Goal: Use online tool/utility: Use online tool/utility

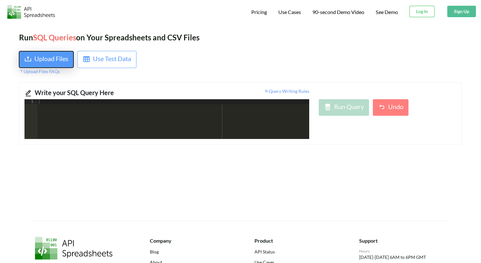
click at [50, 57] on div "Upload Files" at bounding box center [51, 59] width 34 height 11
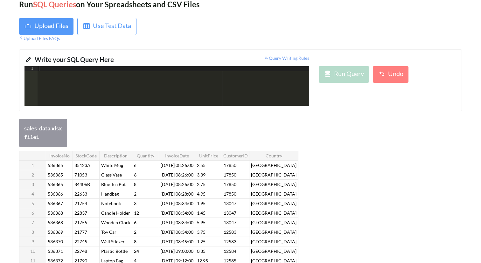
scroll to position [44, 0]
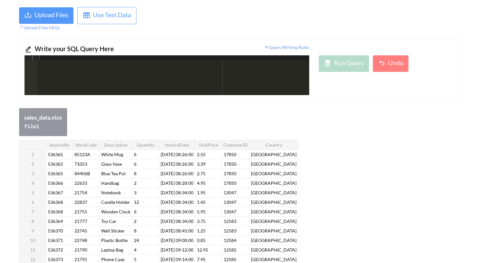
click at [125, 74] on div at bounding box center [174, 80] width 272 height 50
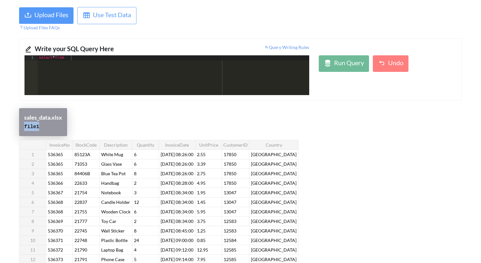
drag, startPoint x: 40, startPoint y: 128, endPoint x: 20, endPoint y: 128, distance: 19.7
click at [20, 128] on div "sales_data.xlsx file 1" at bounding box center [43, 122] width 48 height 28
copy code "file 1"
click at [83, 59] on div "select * from" at bounding box center [174, 80] width 272 height 50
paste textarea
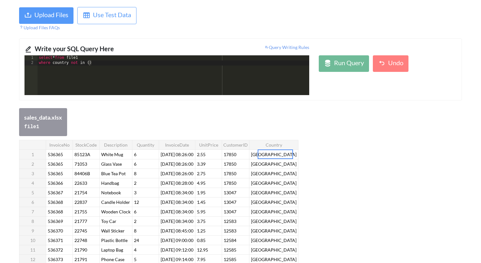
drag, startPoint x: 291, startPoint y: 154, endPoint x: 266, endPoint y: 153, distance: 25.2
click at [266, 153] on div "InvoiceNo StockCode Description Quantity InvoiceDate UnitPrice CustomerID Count…" at bounding box center [158, 240] width 279 height 201
drag, startPoint x: 258, startPoint y: 153, endPoint x: 276, endPoint y: 153, distance: 17.8
click at [276, 153] on div at bounding box center [275, 155] width 35 height 10
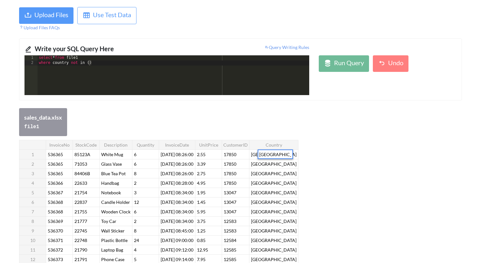
drag, startPoint x: 260, startPoint y: 154, endPoint x: 298, endPoint y: 153, distance: 37.9
click at [298, 153] on div "InvoiceNo StockCode Description Quantity InvoiceDate UnitPrice CustomerID Count…" at bounding box center [240, 241] width 443 height 202
click at [88, 64] on div "select * from file1 where country not in ( )" at bounding box center [174, 80] width 272 height 50
paste textarea
click at [263, 193] on div "InvoiceNo StockCode Description Quantity InvoiceDate UnitPrice CustomerID Count…" at bounding box center [158, 240] width 279 height 201
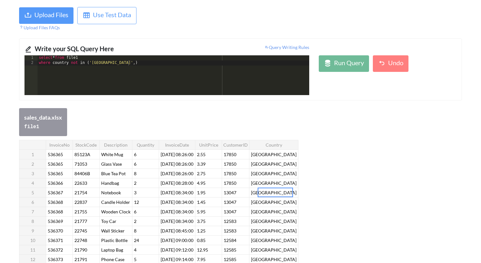
click at [263, 193] on div at bounding box center [275, 193] width 35 height 10
drag, startPoint x: 260, startPoint y: 193, endPoint x: 286, endPoint y: 193, distance: 25.8
click at [286, 195] on input "[GEOGRAPHIC_DATA]" at bounding box center [275, 192] width 34 height 8
click at [128, 64] on div "select * from file1 where country not in ( '[GEOGRAPHIC_DATA]' , )" at bounding box center [174, 80] width 272 height 50
drag, startPoint x: 209, startPoint y: 144, endPoint x: 222, endPoint y: 144, distance: 13.0
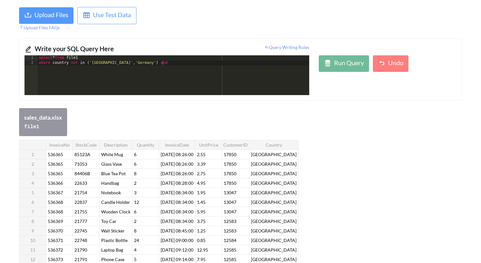
click at [222, 144] on th "UnitPrice" at bounding box center [208, 145] width 27 height 10
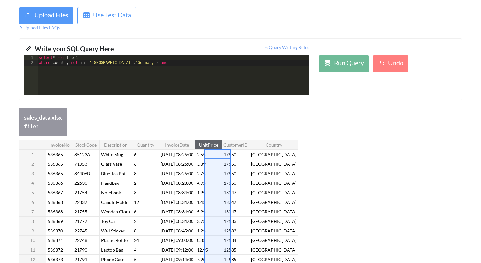
click at [222, 144] on th "UnitPrice" at bounding box center [208, 145] width 27 height 10
click at [167, 64] on div "select * from file1 where country not in ( '[GEOGRAPHIC_DATA]' , '[GEOGRAPHIC_D…" at bounding box center [174, 80] width 272 height 50
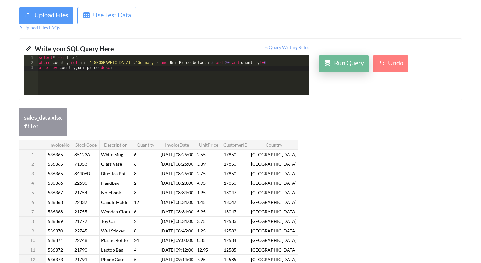
click at [364, 60] on div "Run Query" at bounding box center [349, 63] width 30 height 11
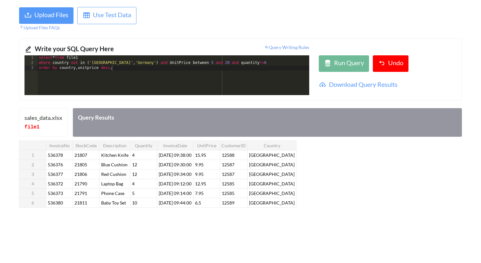
click at [115, 70] on div "select * from file1 where country not in ( '[GEOGRAPHIC_DATA]' , '[GEOGRAPHIC_D…" at bounding box center [174, 80] width 272 height 50
click at [117, 67] on div "select * from file1 where description like 'w%'" at bounding box center [174, 80] width 272 height 50
click at [113, 61] on div "select * from file1 where description like 'w%'" at bounding box center [174, 80] width 272 height 50
click at [329, 57] on button "Run Query" at bounding box center [344, 63] width 50 height 17
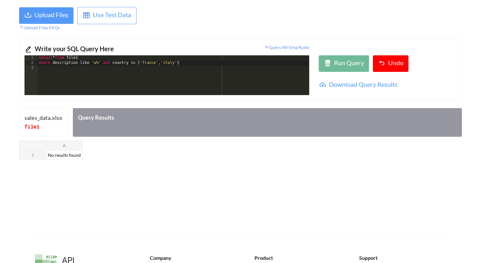
click at [94, 61] on div "select * from file1 where description like 'w%' and country in ( '[GEOGRAPHIC_D…" at bounding box center [174, 80] width 272 height 50
click at [334, 69] on div "Run Query" at bounding box center [349, 63] width 30 height 11
click at [101, 64] on div "select * from file1 where description like '%w%' and country in ( '[GEOGRAPHIC_…" at bounding box center [174, 80] width 272 height 50
click at [321, 57] on button "Run Query" at bounding box center [344, 63] width 50 height 17
click at [96, 62] on div "select * from file1 where description like '%' and country in ( '[GEOGRAPHIC_DA…" at bounding box center [174, 80] width 272 height 50
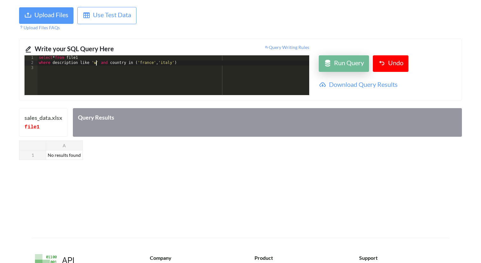
click at [332, 62] on div "Run Query" at bounding box center [344, 63] width 40 height 11
click at [97, 62] on div "select * from file1 where description like 'w' and country in ( '[GEOGRAPHIC_DA…" at bounding box center [174, 80] width 272 height 50
click at [97, 65] on div "select * from file1 where description like 'w%' and country in ( '[GEOGRAPHIC_D…" at bounding box center [174, 80] width 272 height 50
click at [329, 64] on icon at bounding box center [328, 63] width 8 height 8
click at [144, 63] on div "select * from file1 where description like 'W%' and country in ( '[GEOGRAPHIC_D…" at bounding box center [174, 80] width 272 height 50
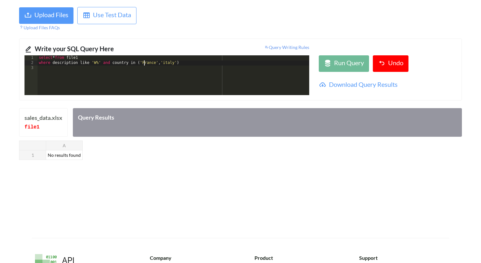
click at [165, 63] on div "select * from file1 where description like 'W%' and country in ( '[GEOGRAPHIC_D…" at bounding box center [174, 80] width 272 height 50
click at [359, 68] on div "Run Query" at bounding box center [349, 63] width 30 height 11
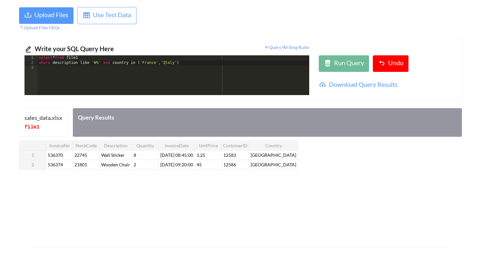
click at [183, 77] on div "select * from file1 where description like 'W%' and country in ( '[GEOGRAPHIC_D…" at bounding box center [174, 80] width 272 height 50
